Goal: Information Seeking & Learning: Learn about a topic

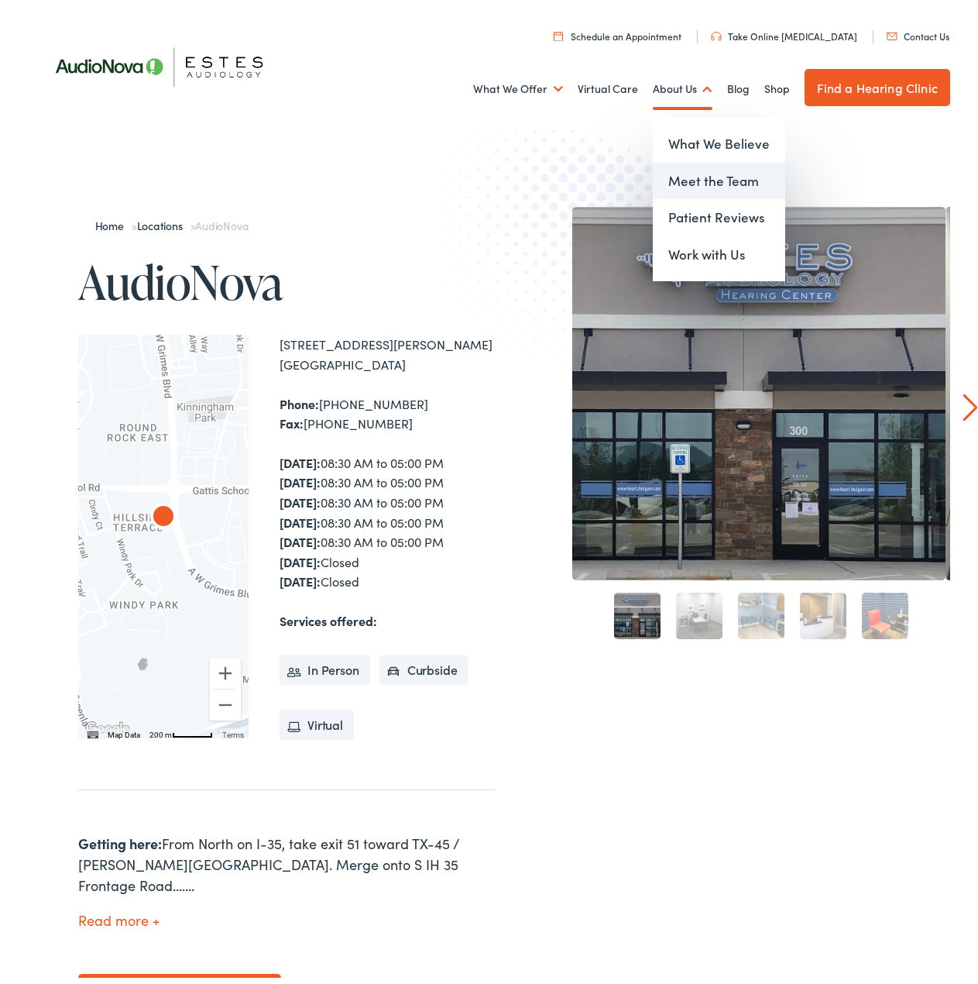
click at [683, 165] on link "Meet the Team" at bounding box center [719, 175] width 132 height 37
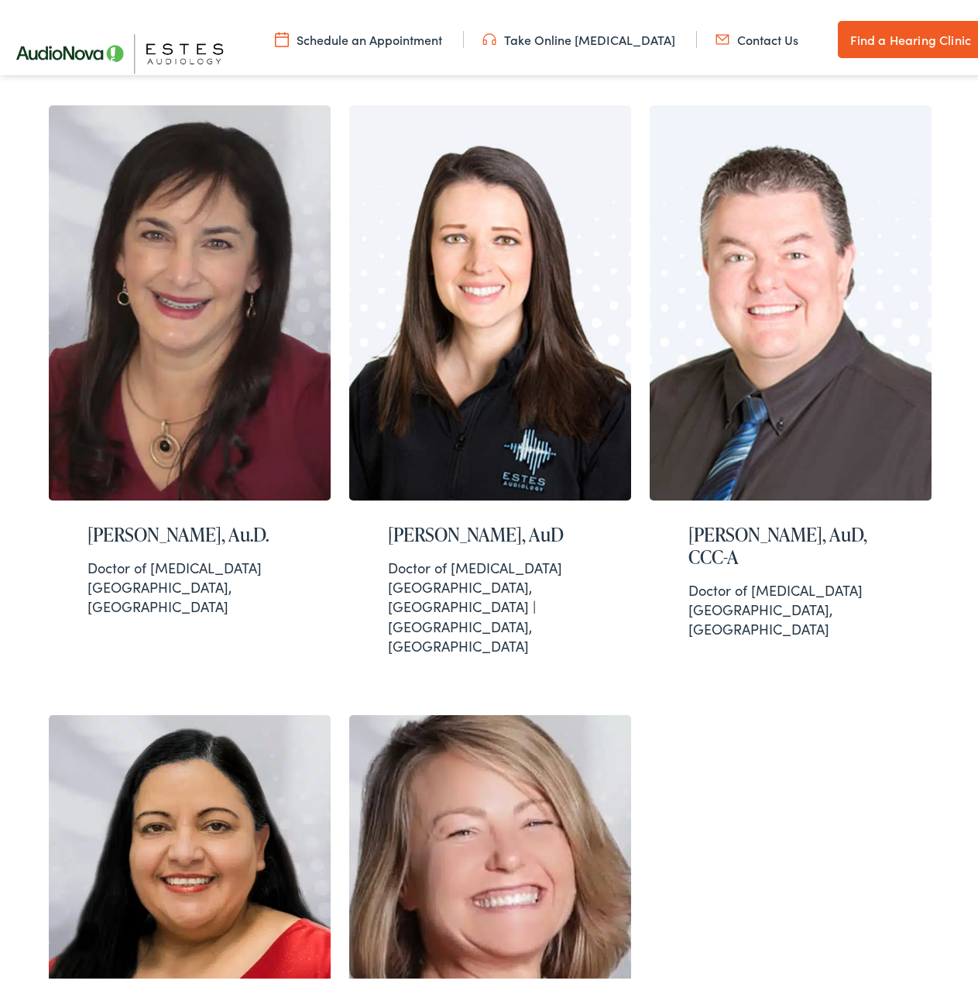
scroll to position [1084, 0]
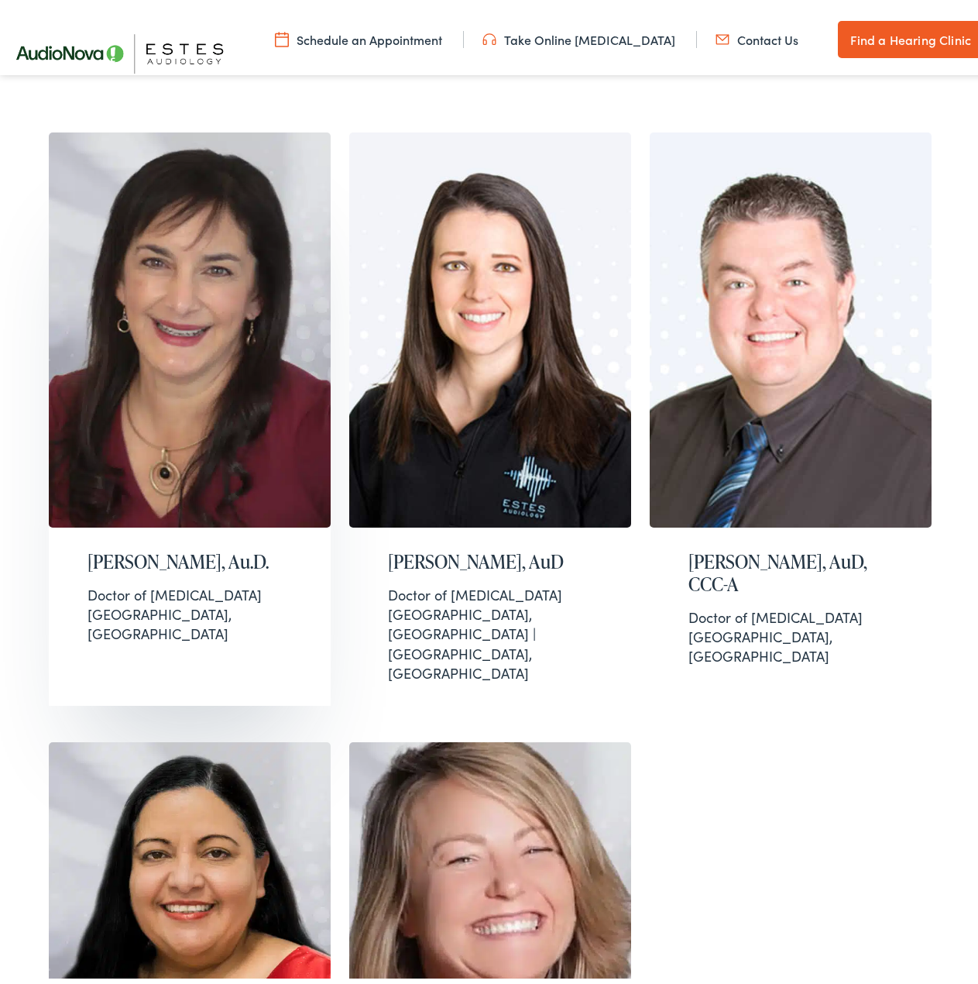
click at [204, 297] on img at bounding box center [190, 324] width 282 height 395
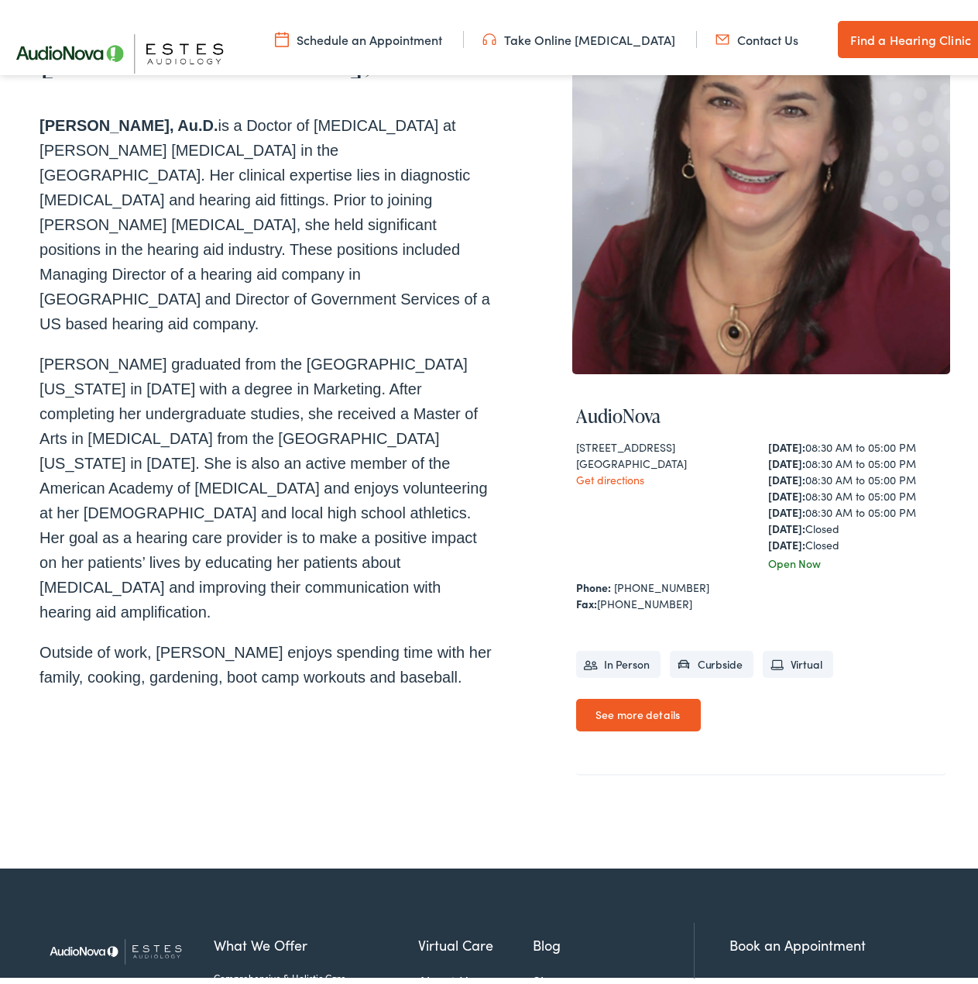
scroll to position [232, 0]
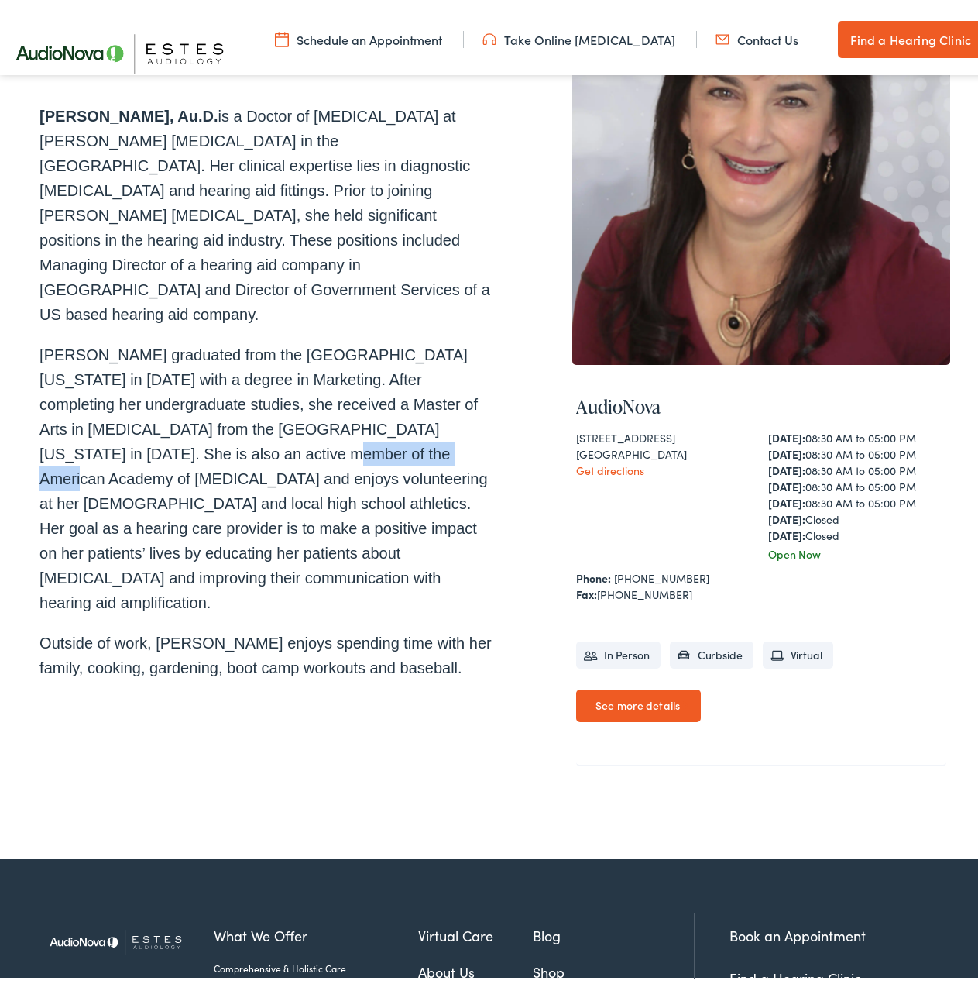
drag, startPoint x: 211, startPoint y: 451, endPoint x: 318, endPoint y: 451, distance: 106.9
click at [311, 451] on p "Dr. Kathy Newbill graduated from the University of Texas at Austin in 1986 with…" at bounding box center [266, 473] width 455 height 273
click at [359, 453] on p "Dr. Kathy Newbill graduated from the University of Texas at Austin in 1986 with…" at bounding box center [266, 473] width 455 height 273
drag, startPoint x: 290, startPoint y: 450, endPoint x: 447, endPoint y: 462, distance: 156.9
click at [445, 456] on p "Dr. Kathy Newbill graduated from the University of Texas at Austin in 1986 with…" at bounding box center [266, 473] width 455 height 273
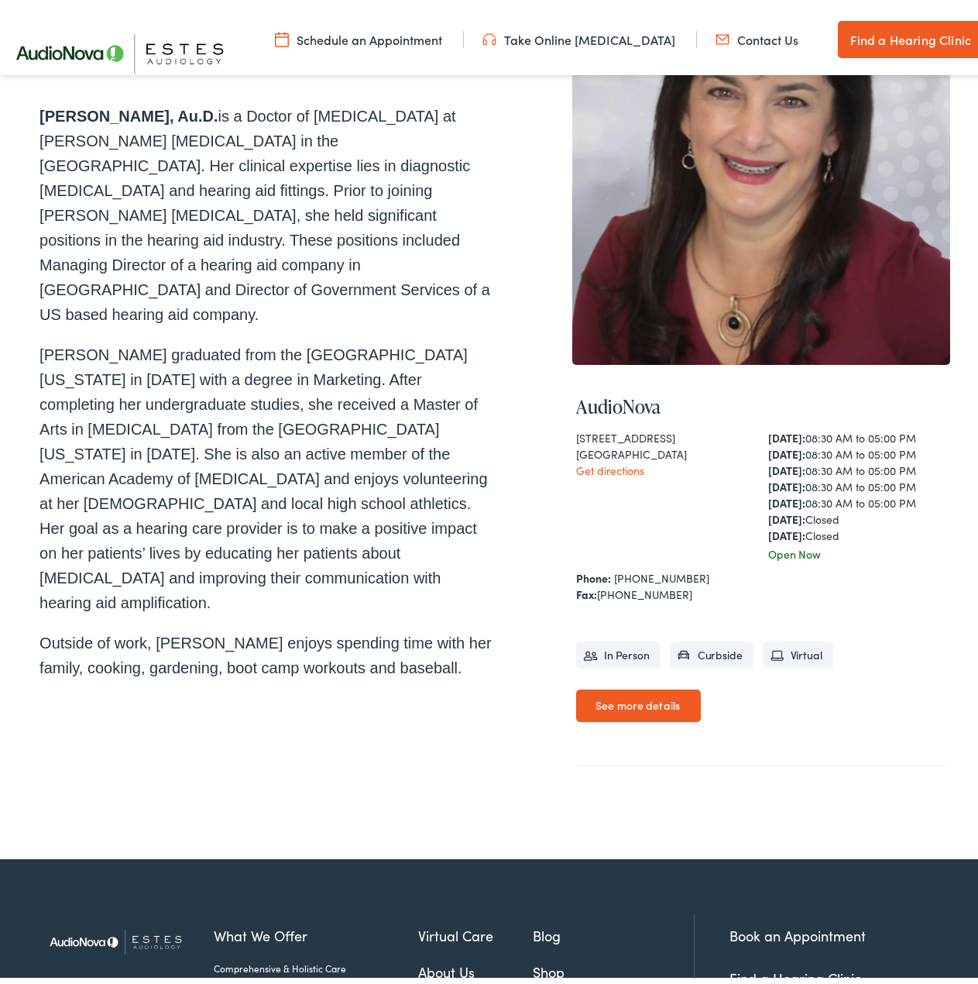
click at [440, 480] on p "[PERSON_NAME] graduated from the [GEOGRAPHIC_DATA][US_STATE] in [DATE] with a d…" at bounding box center [266, 473] width 455 height 273
drag, startPoint x: 271, startPoint y: 485, endPoint x: 311, endPoint y: 503, distance: 44.4
click at [304, 491] on p "[PERSON_NAME] graduated from the [GEOGRAPHIC_DATA][US_STATE] in [DATE] with a d…" at bounding box center [266, 473] width 455 height 273
drag, startPoint x: 318, startPoint y: 521, endPoint x: 317, endPoint y: 529, distance: 7.8
click at [318, 522] on p "[PERSON_NAME] graduated from the [GEOGRAPHIC_DATA][US_STATE] in [DATE] with a d…" at bounding box center [266, 473] width 455 height 273
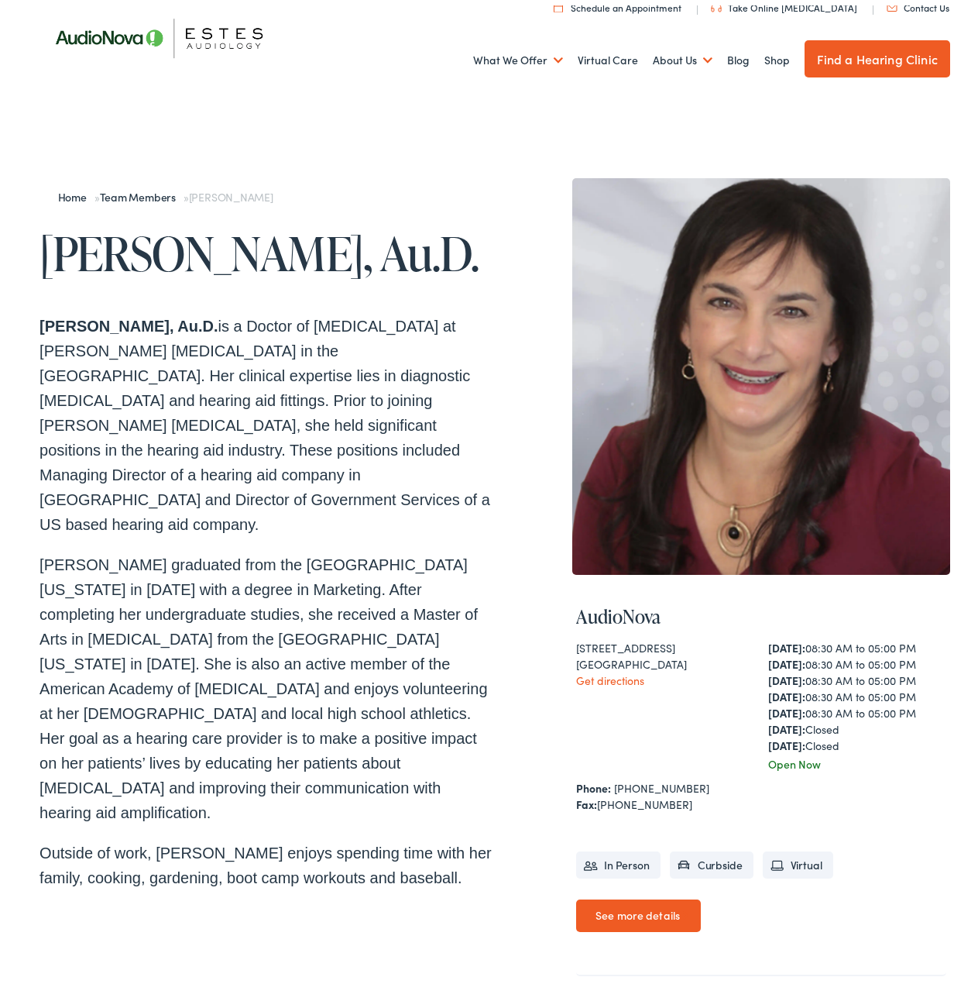
scroll to position [0, 0]
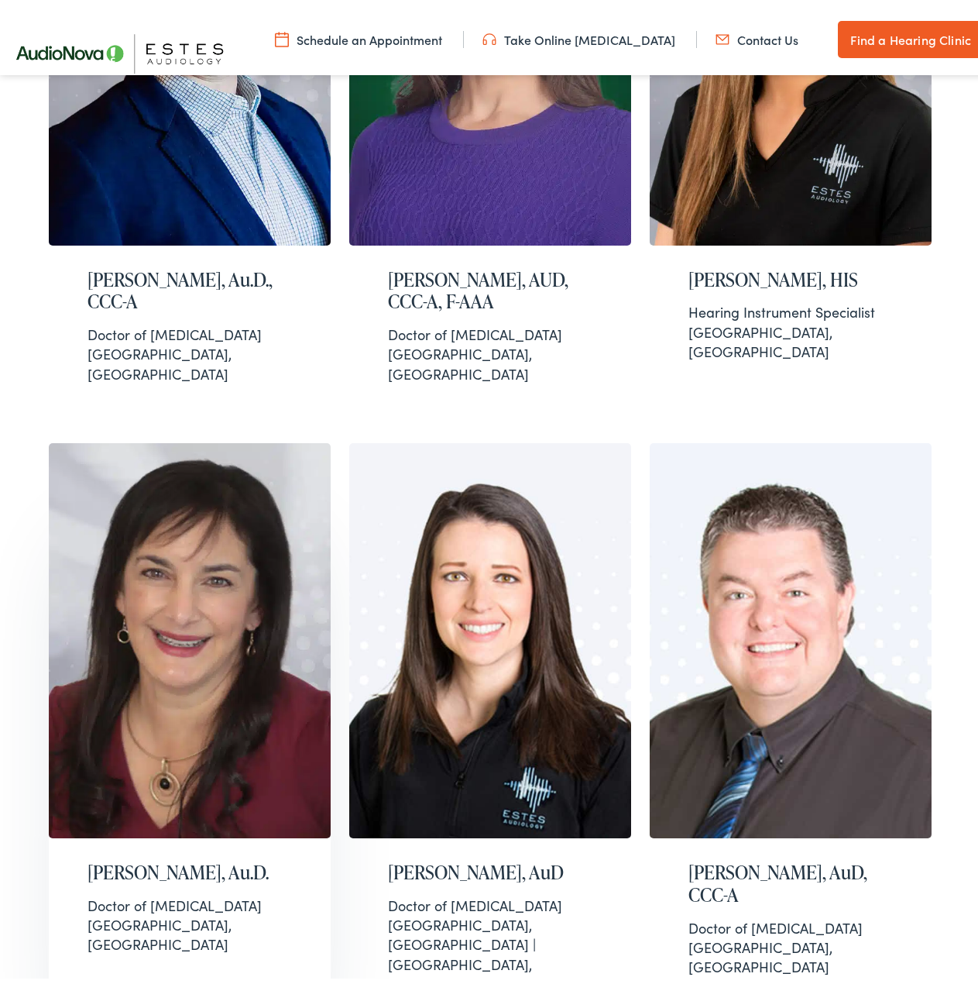
scroll to position [796, 0]
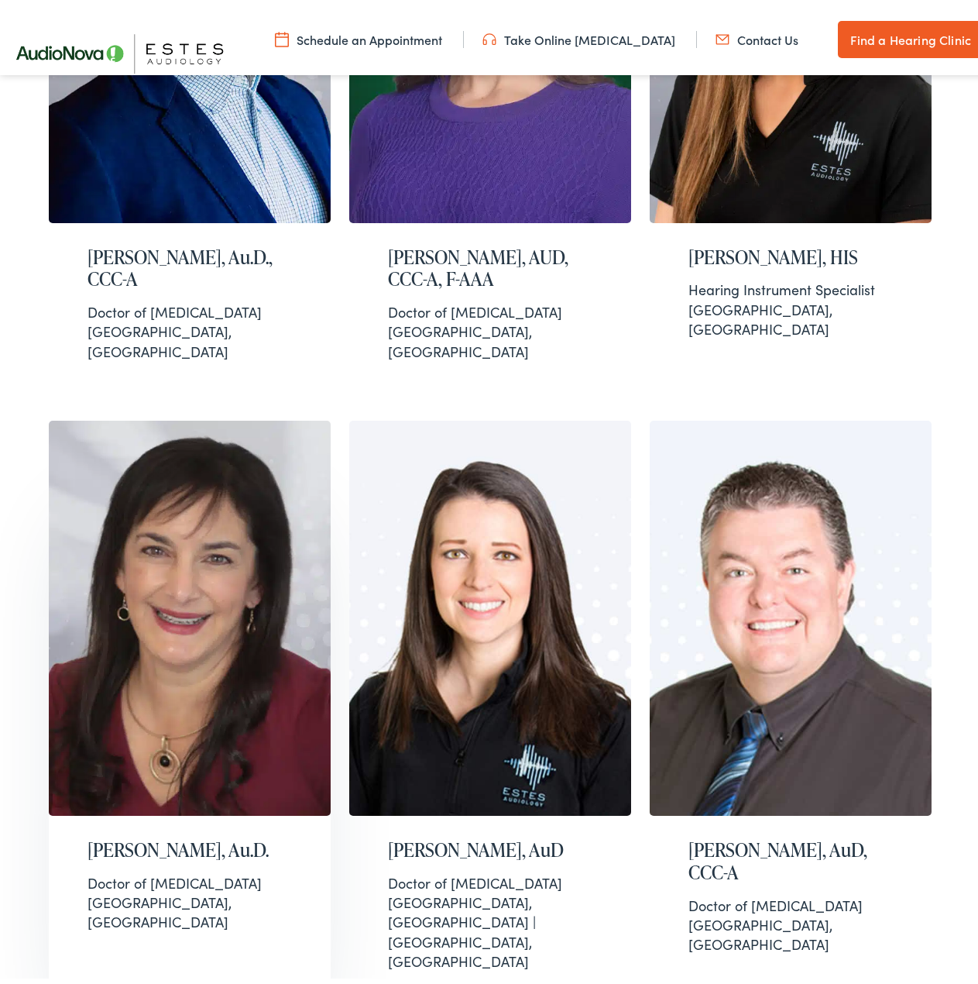
click at [153, 430] on img at bounding box center [190, 612] width 282 height 395
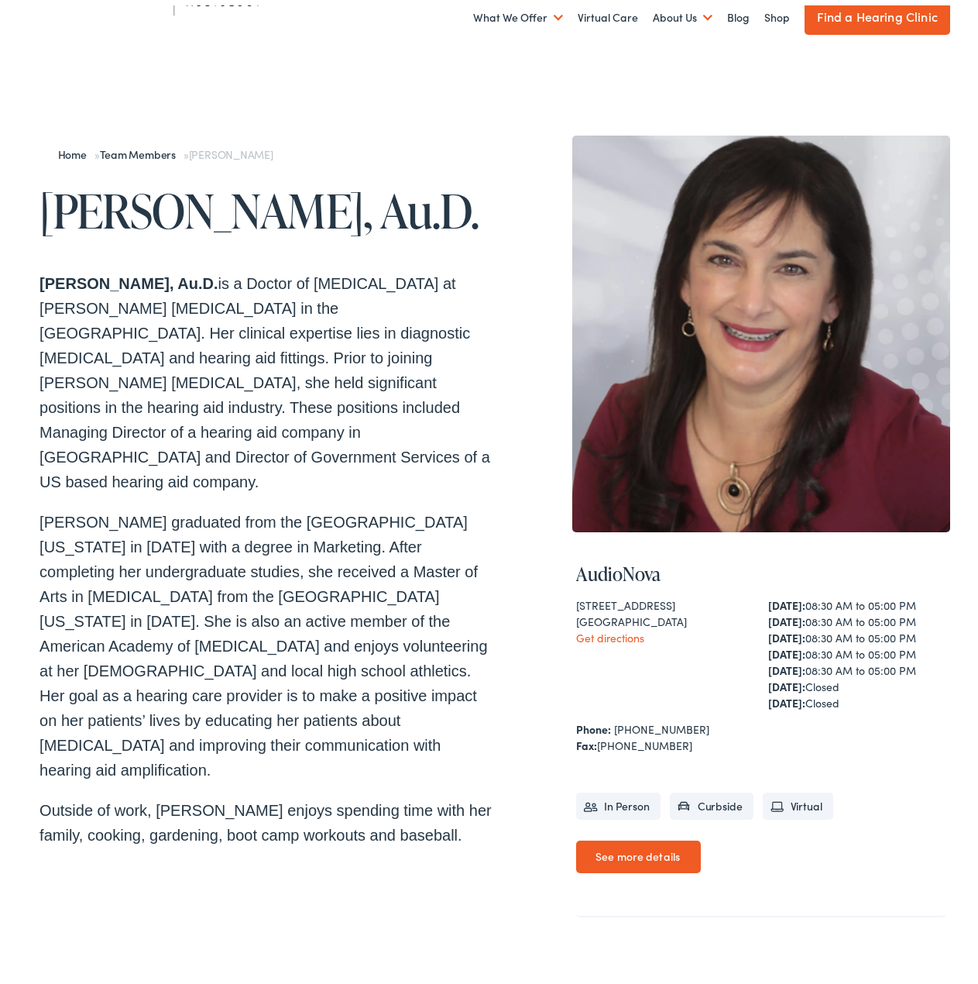
scroll to position [232, 0]
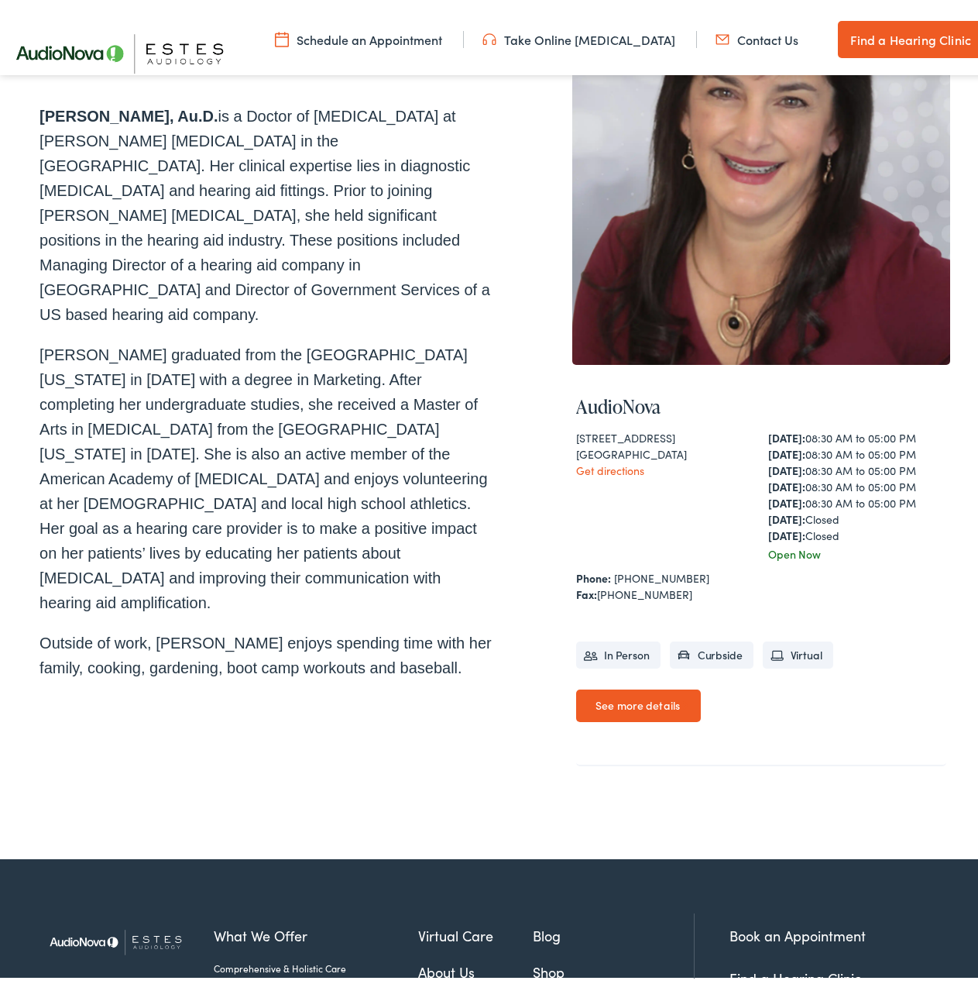
click at [634, 698] on link "See more details" at bounding box center [638, 700] width 125 height 33
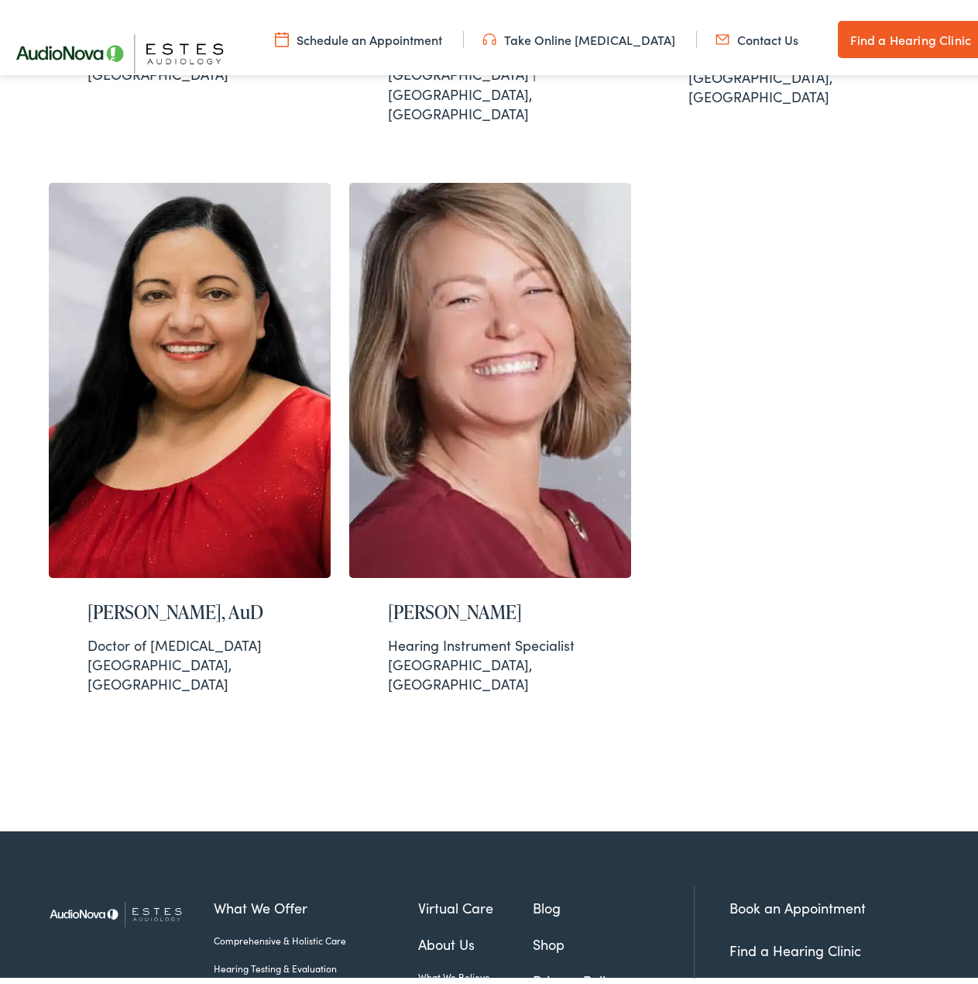
scroll to position [1648, 0]
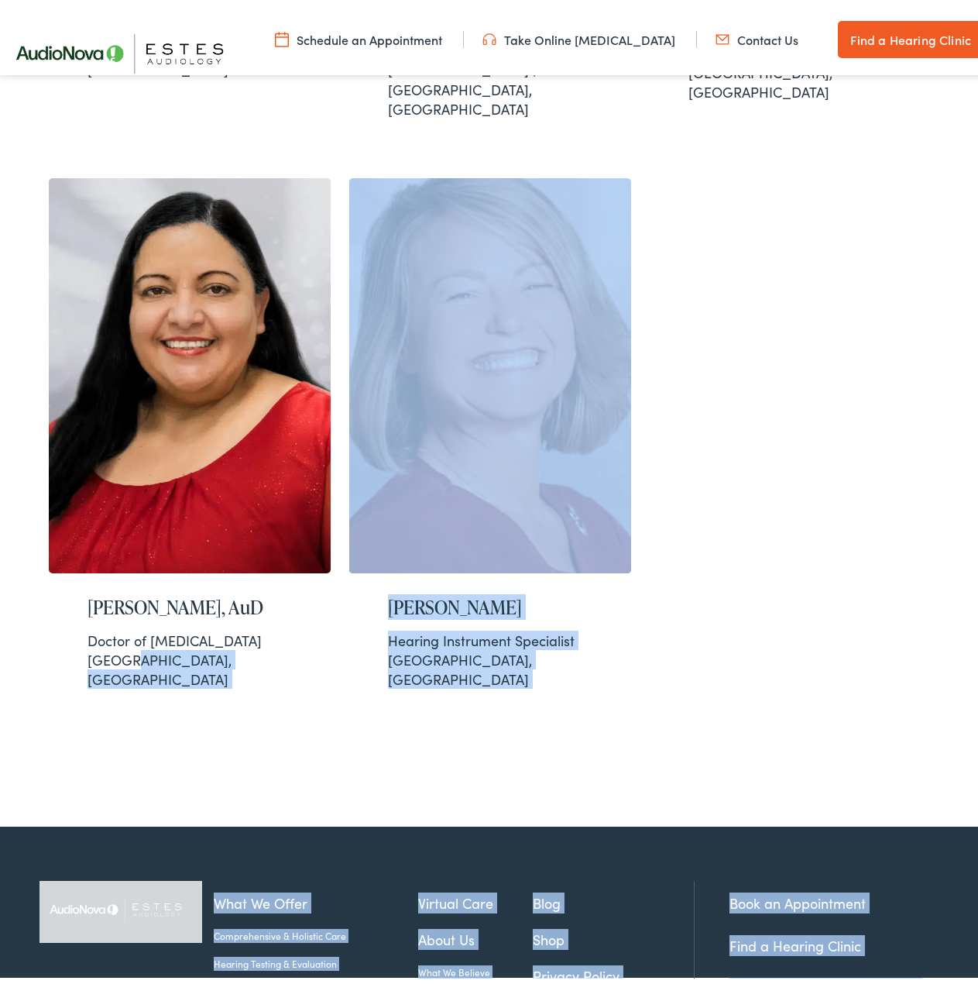
drag, startPoint x: 60, startPoint y: 571, endPoint x: 880, endPoint y: 861, distance: 869.4
